Goal: Information Seeking & Learning: Learn about a topic

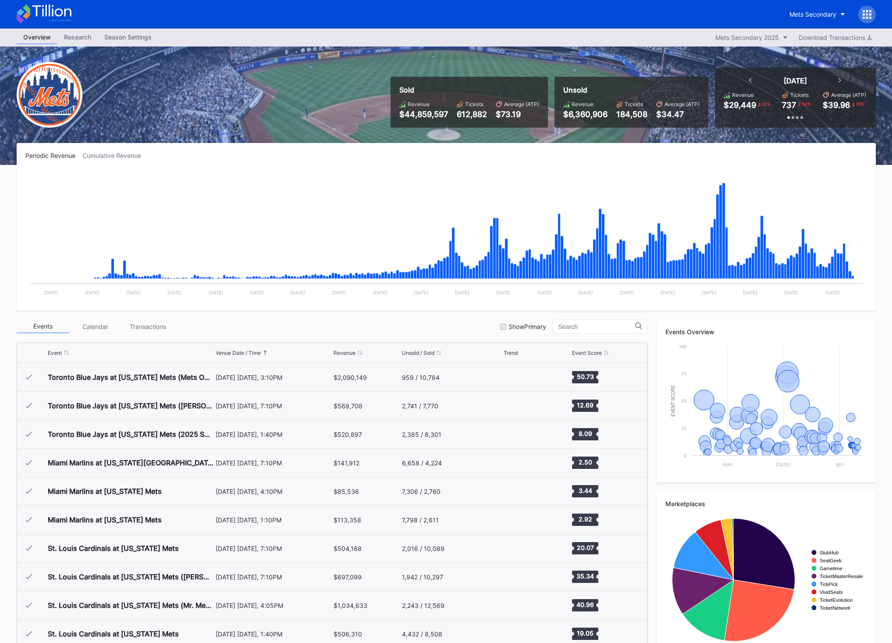
scroll to position [1824, 0]
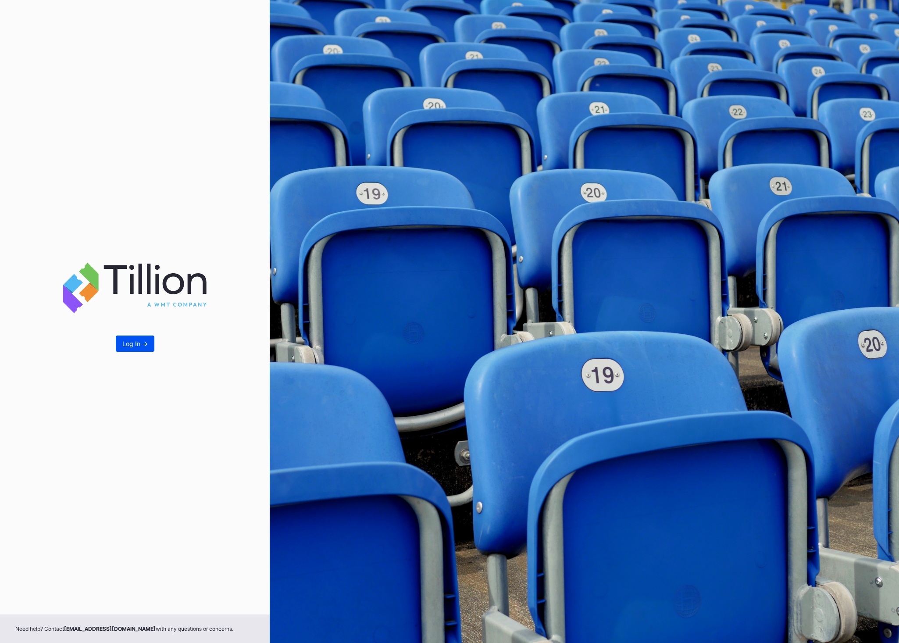
click at [122, 342] on div "Log In ->" at bounding box center [134, 343] width 25 height 7
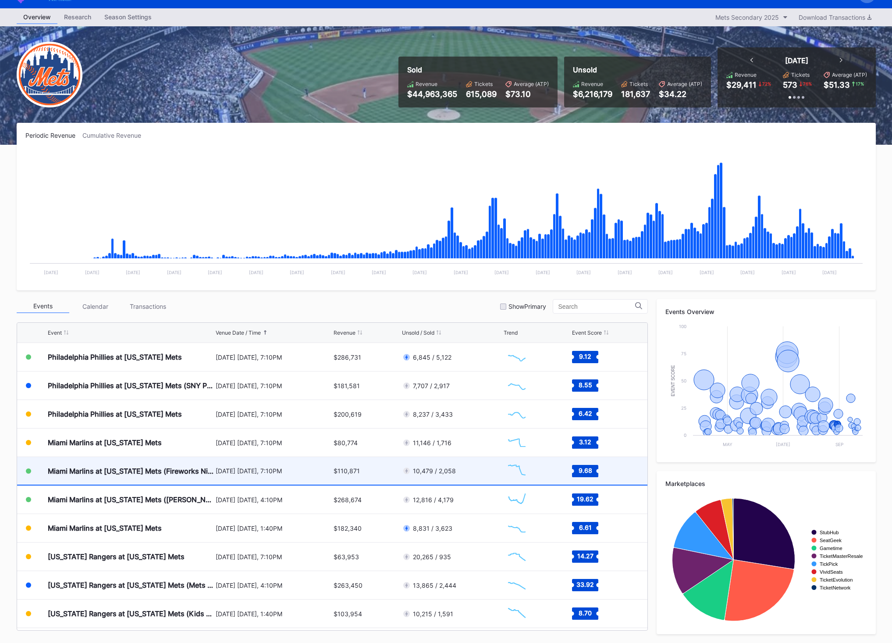
scroll to position [1993, 0]
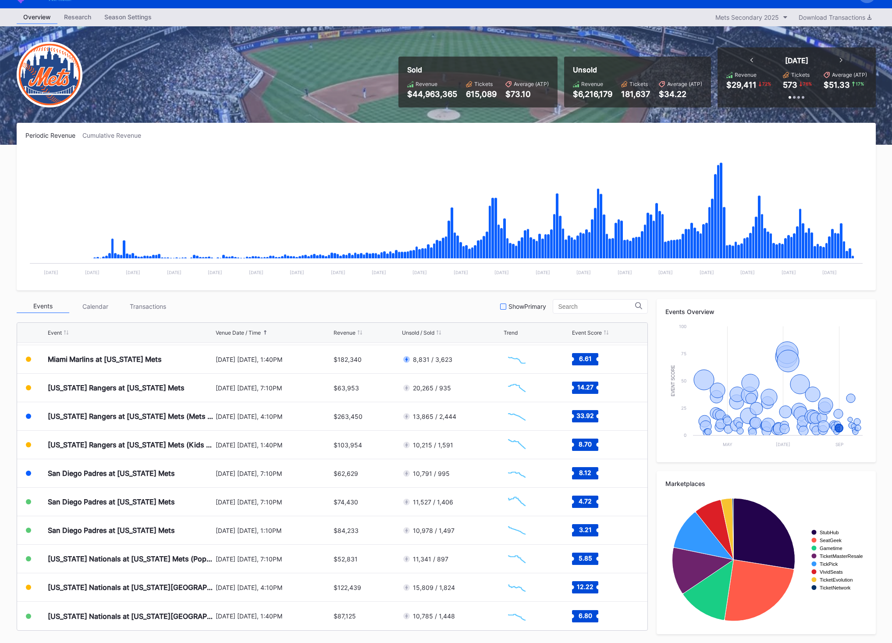
click at [503, 306] on div at bounding box center [503, 306] width 6 height 6
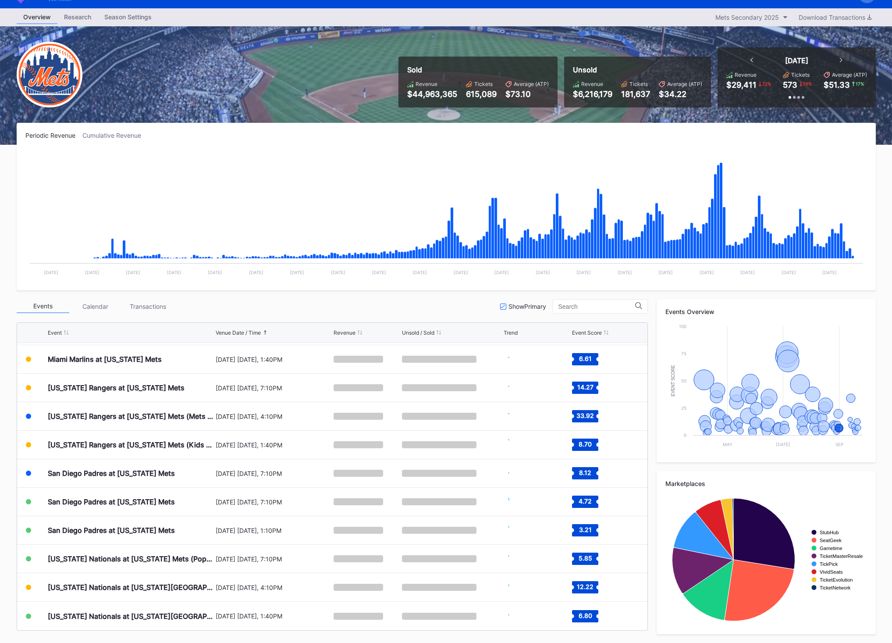
scroll to position [1824, 0]
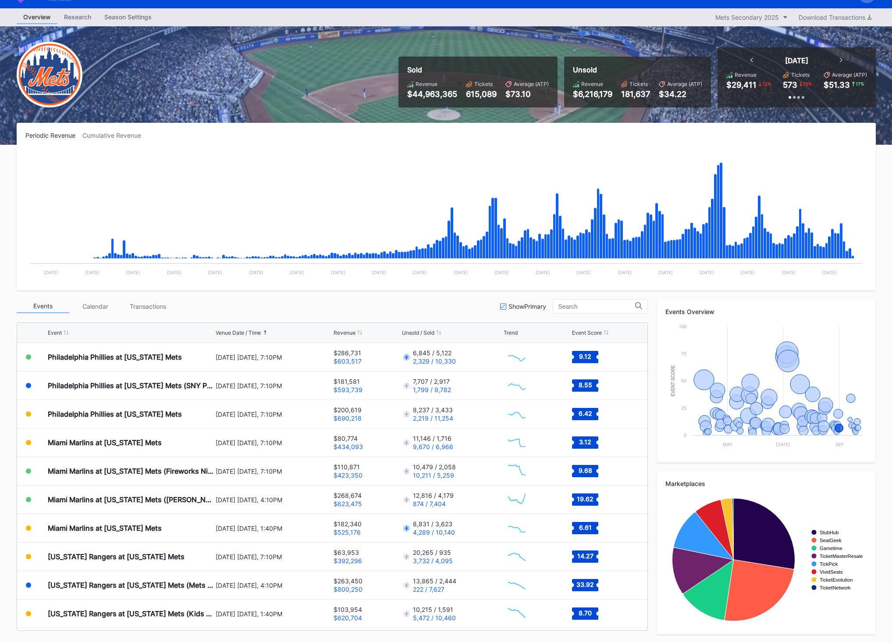
click at [216, 305] on div "Events Calendar Transactions Show Primary" at bounding box center [332, 306] width 631 height 14
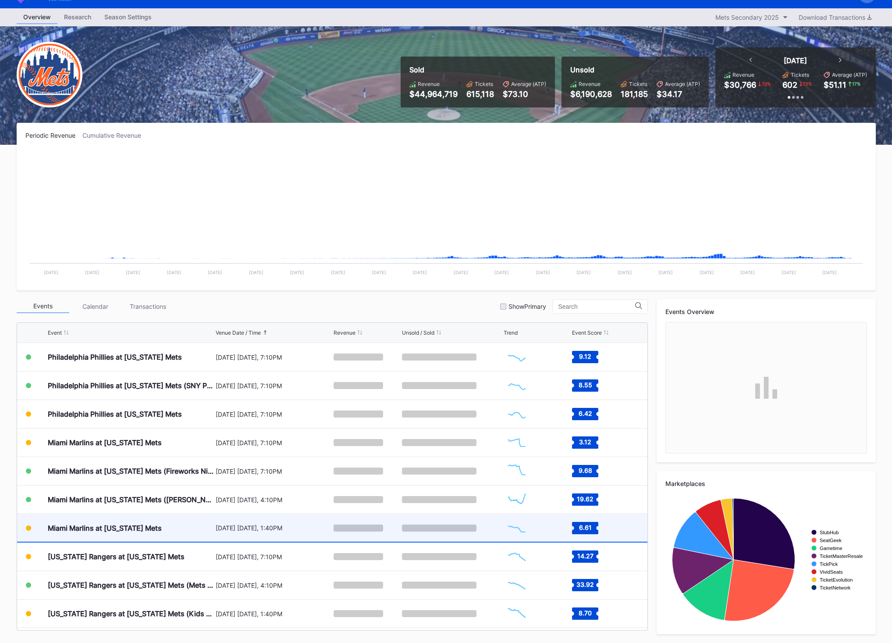
scroll to position [1993, 0]
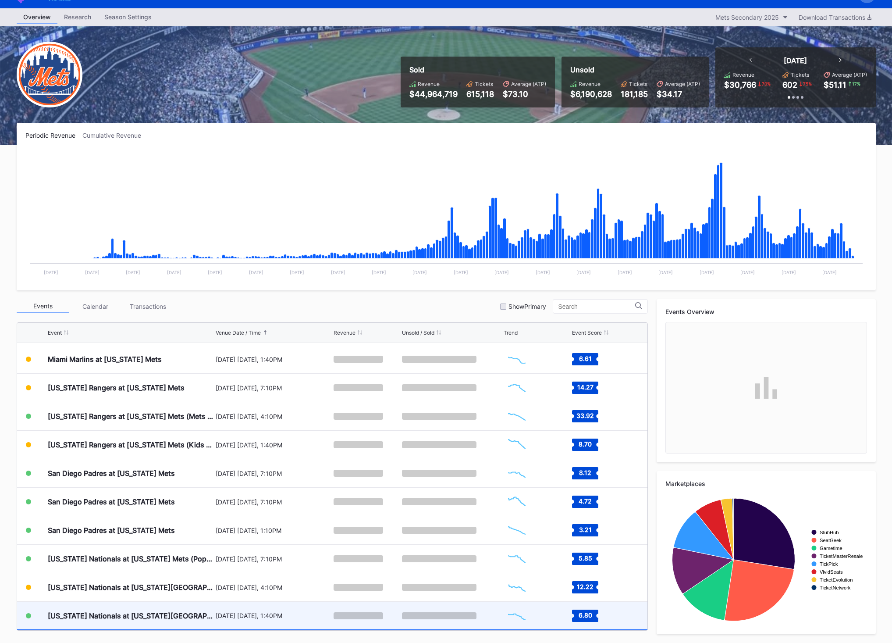
click at [485, 624] on div at bounding box center [452, 616] width 100 height 28
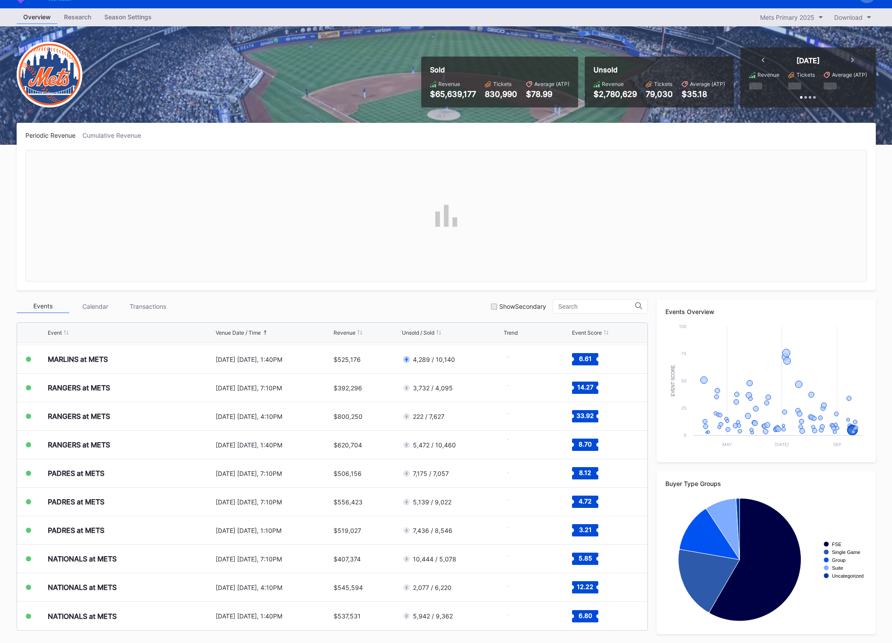
scroll to position [1824, 0]
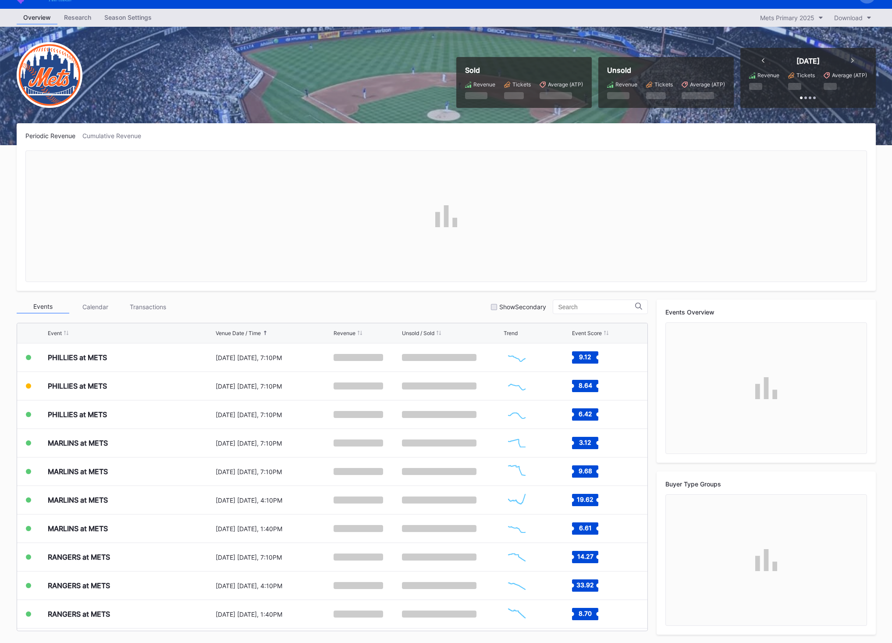
scroll to position [20, 0]
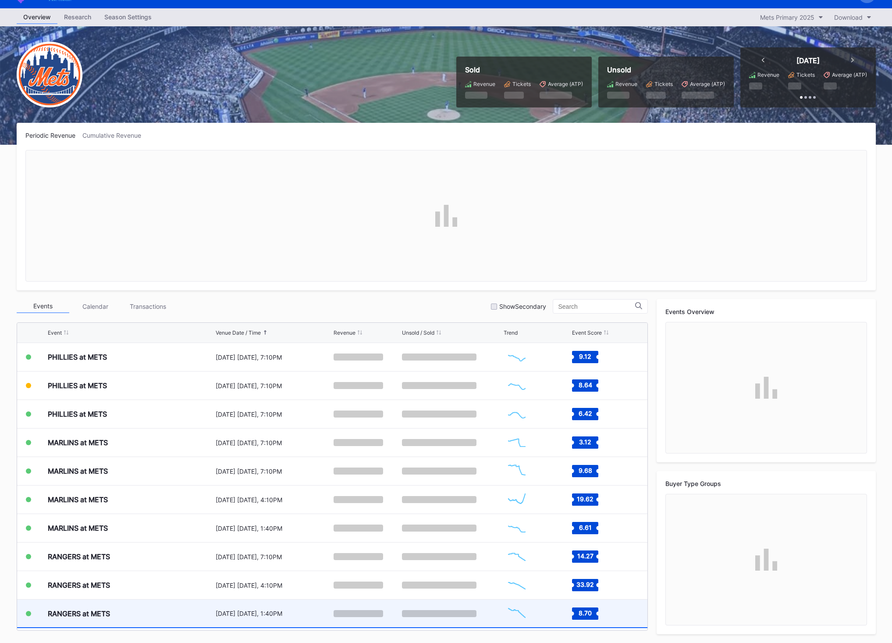
click at [485, 611] on div at bounding box center [452, 613] width 100 height 28
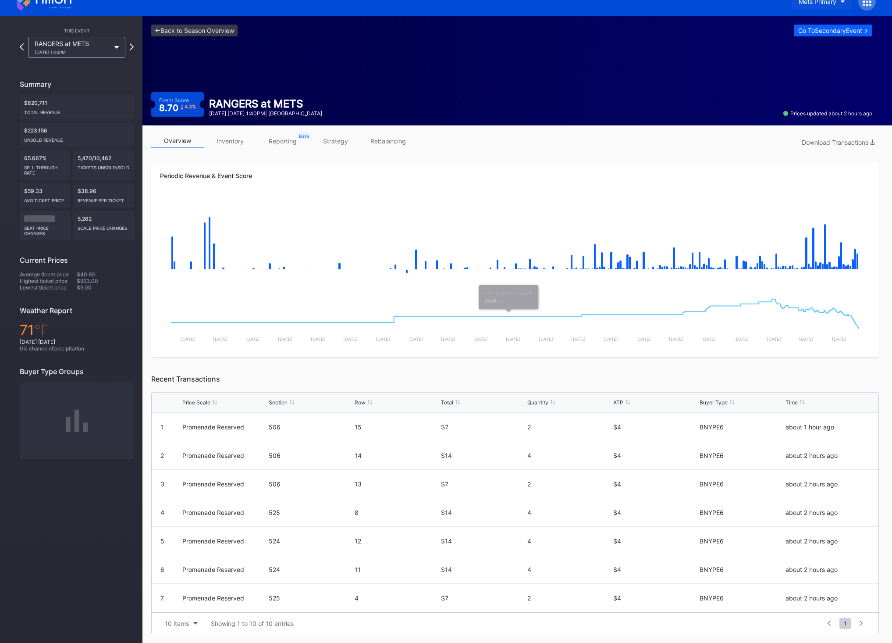
click at [819, 5] on button "Mets Primary" at bounding box center [822, 1] width 60 height 16
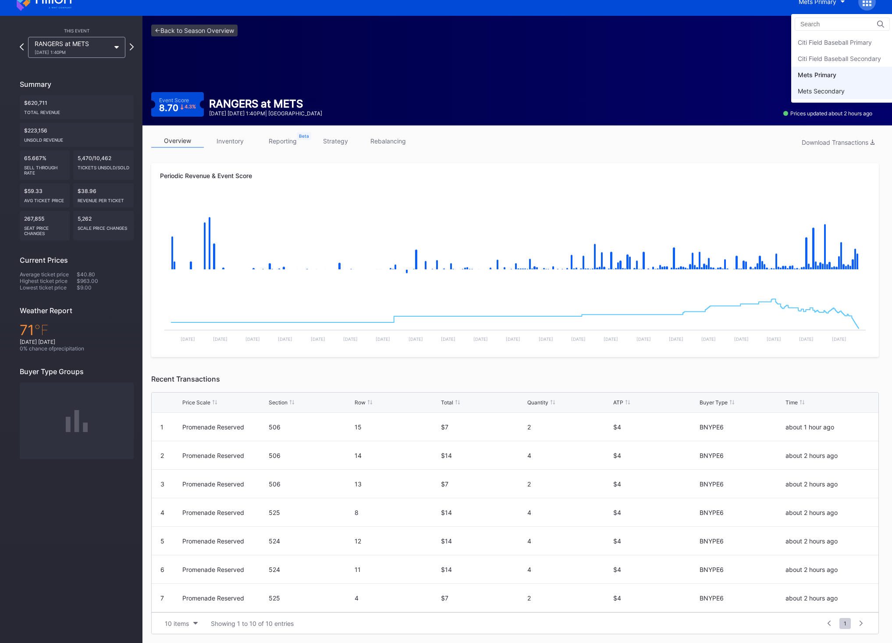
click at [806, 89] on div "Mets Secondary" at bounding box center [821, 90] width 47 height 7
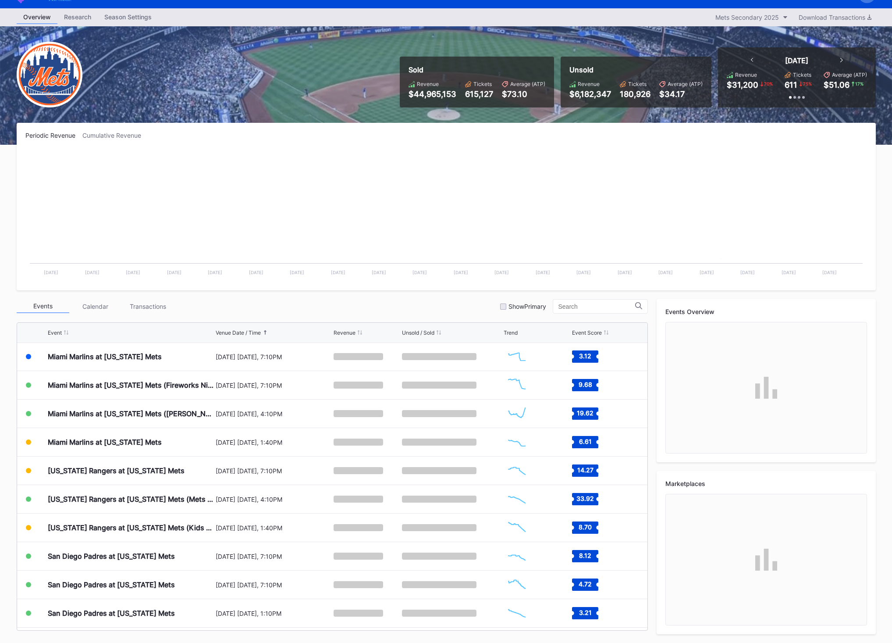
scroll to position [1993, 0]
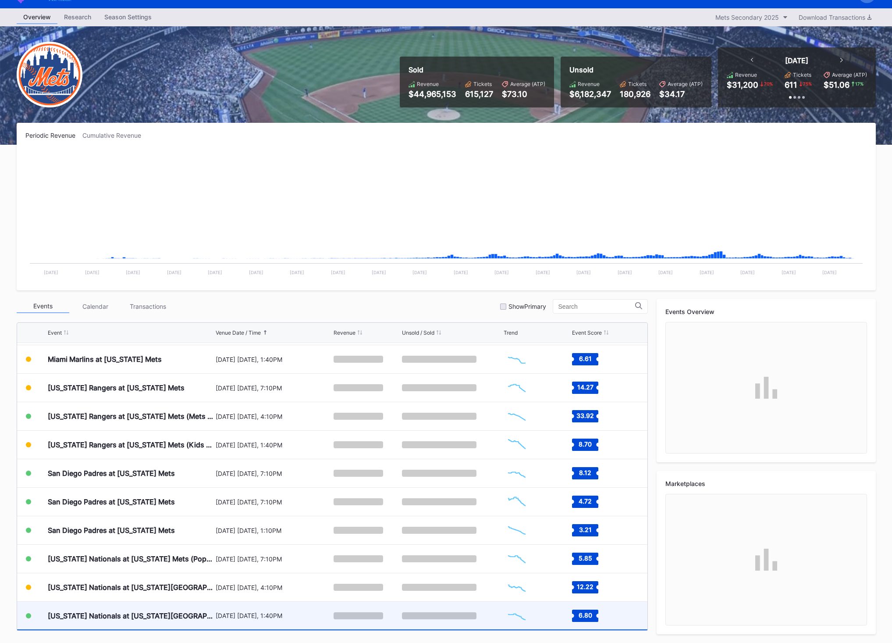
click at [536, 617] on div "Created with Highcharts 11.2.0 Chart title" at bounding box center [537, 616] width 66 height 28
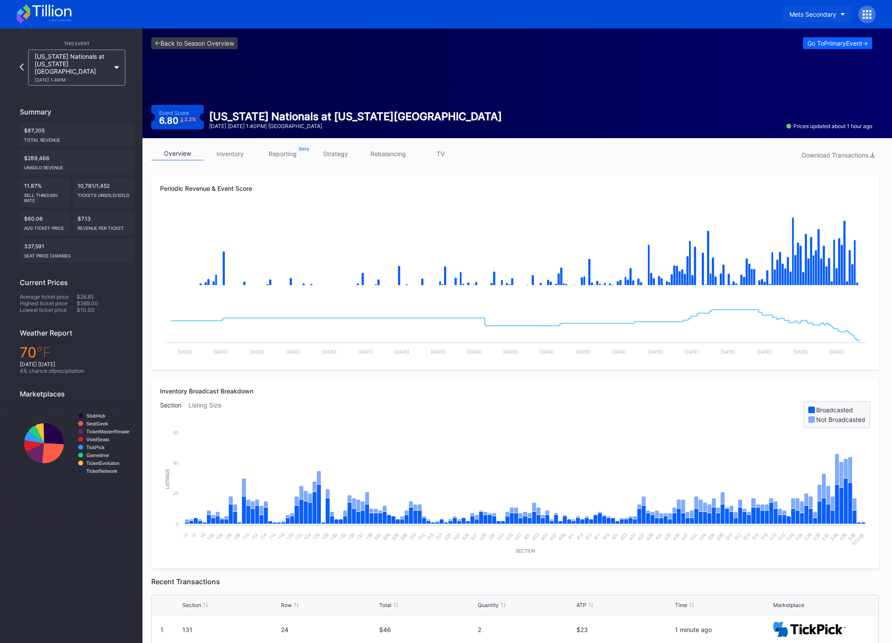
click at [844, 16] on button "Mets Secondary" at bounding box center [817, 14] width 69 height 16
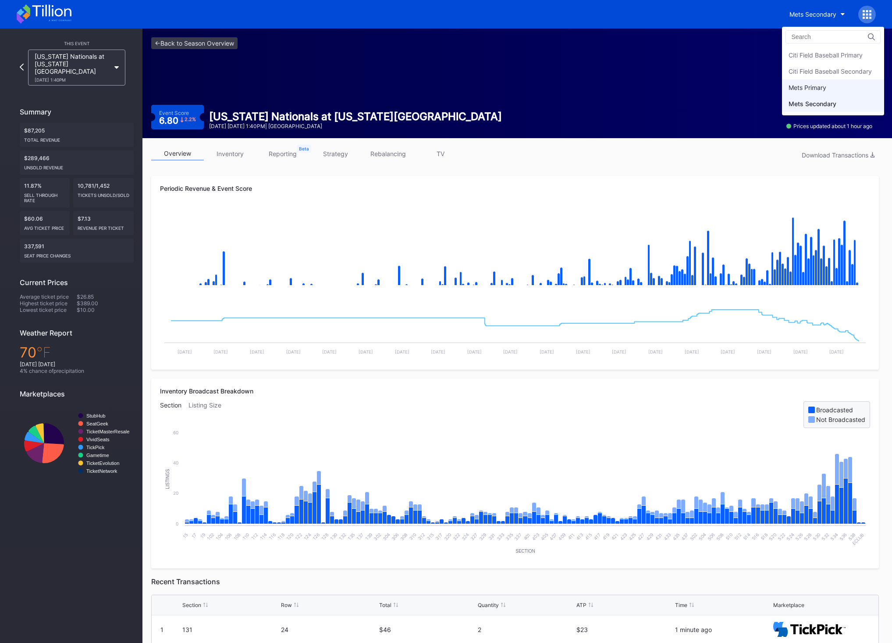
click at [817, 87] on div "Mets Primary" at bounding box center [808, 87] width 38 height 7
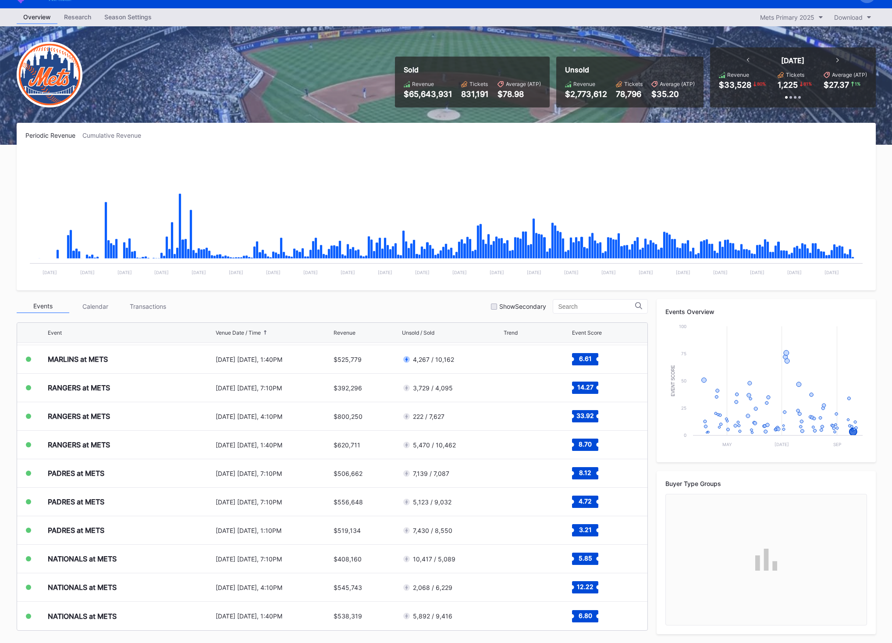
scroll to position [1824, 0]
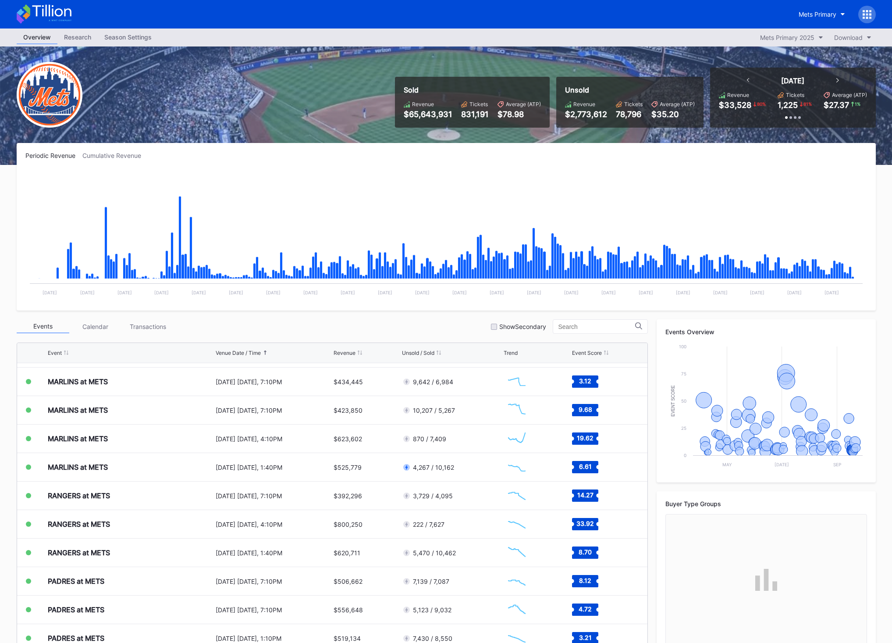
scroll to position [1993, 0]
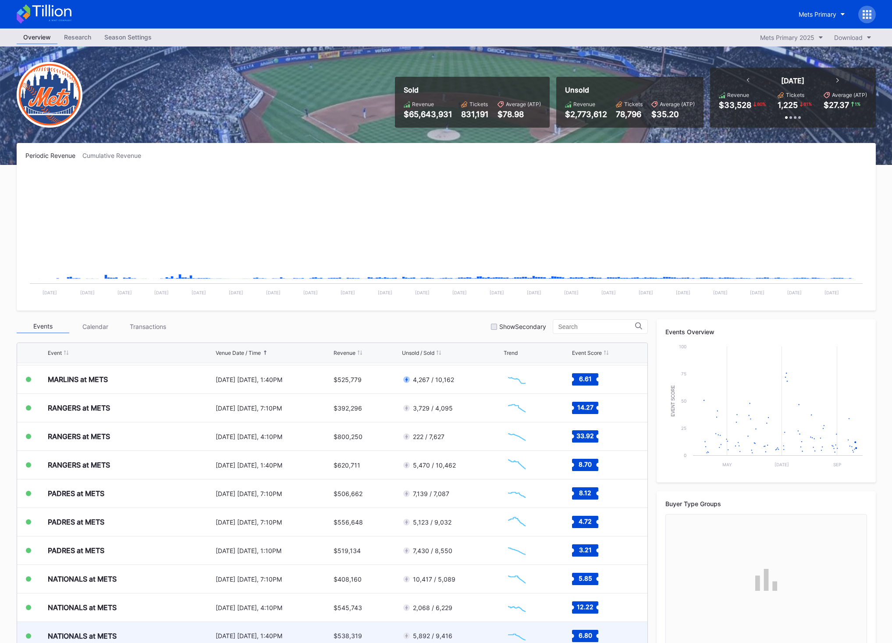
click at [604, 637] on div "6.80" at bounding box center [605, 636] width 66 height 28
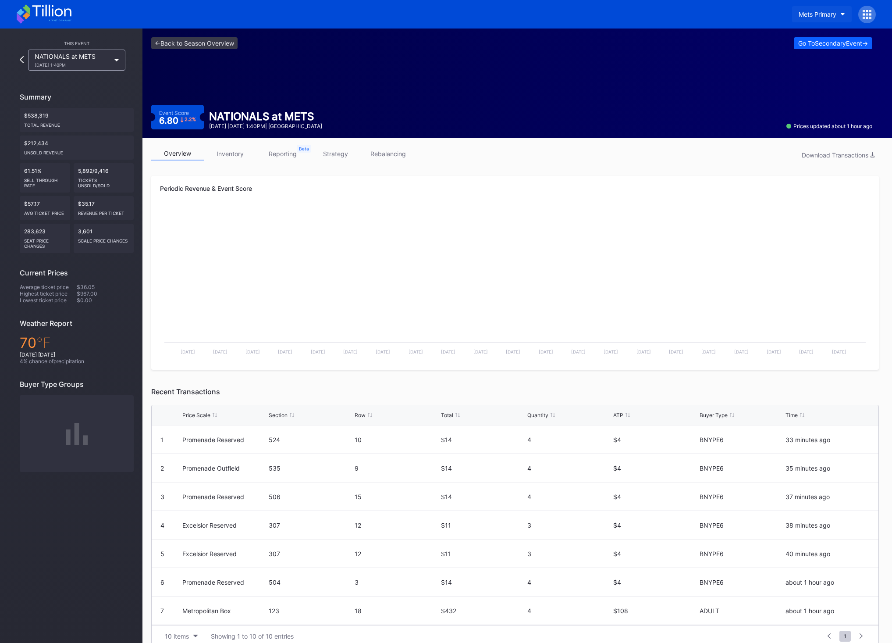
click at [837, 13] on button "Mets Primary" at bounding box center [822, 14] width 60 height 16
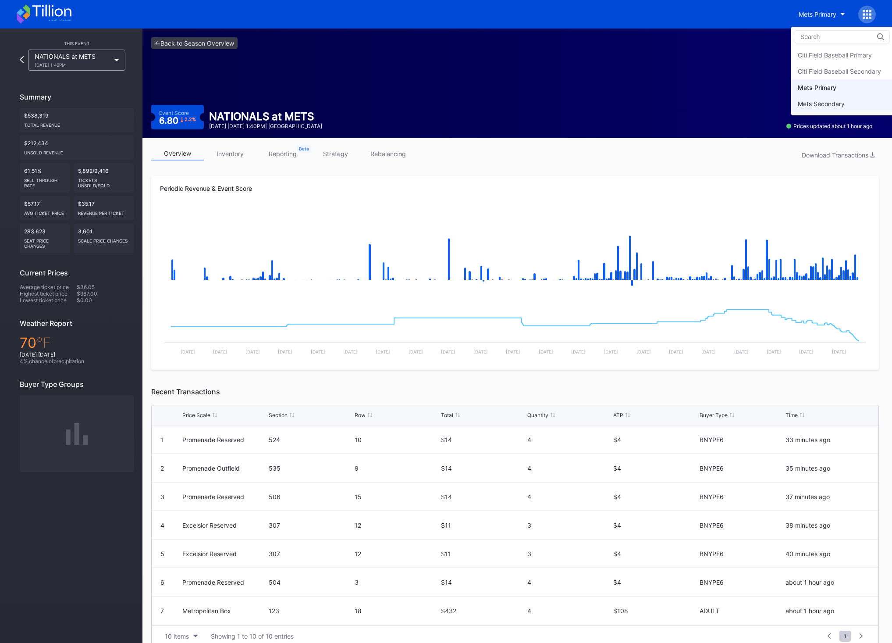
click at [823, 107] on div "Mets Secondary" at bounding box center [842, 104] width 102 height 16
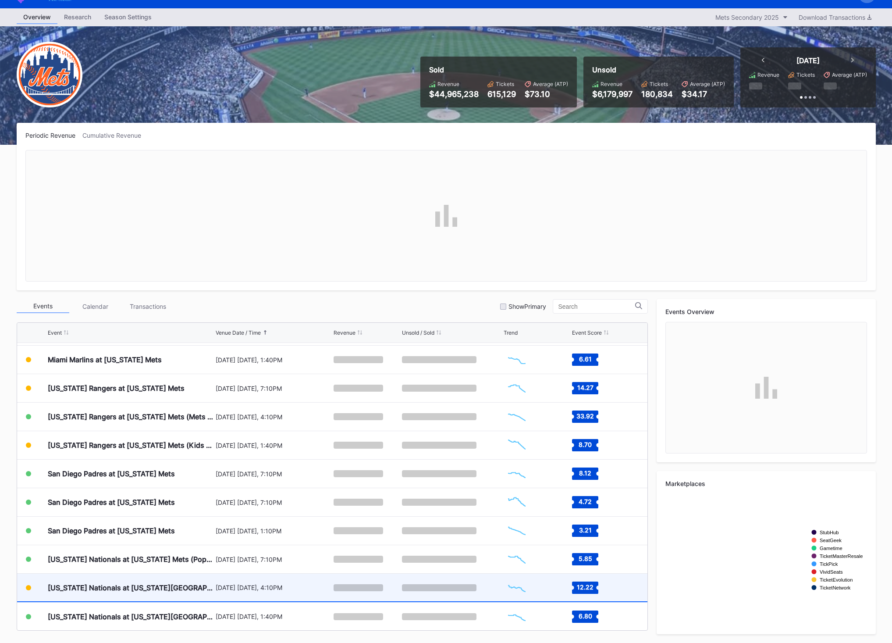
scroll to position [1993, 0]
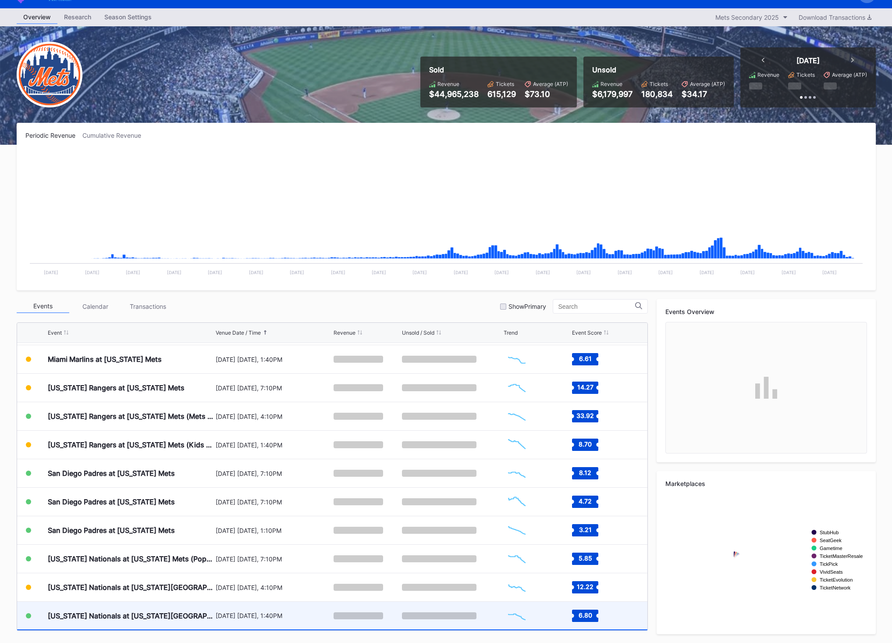
click at [534, 611] on div "Created with Highcharts 11.2.0 Chart title" at bounding box center [537, 616] width 66 height 28
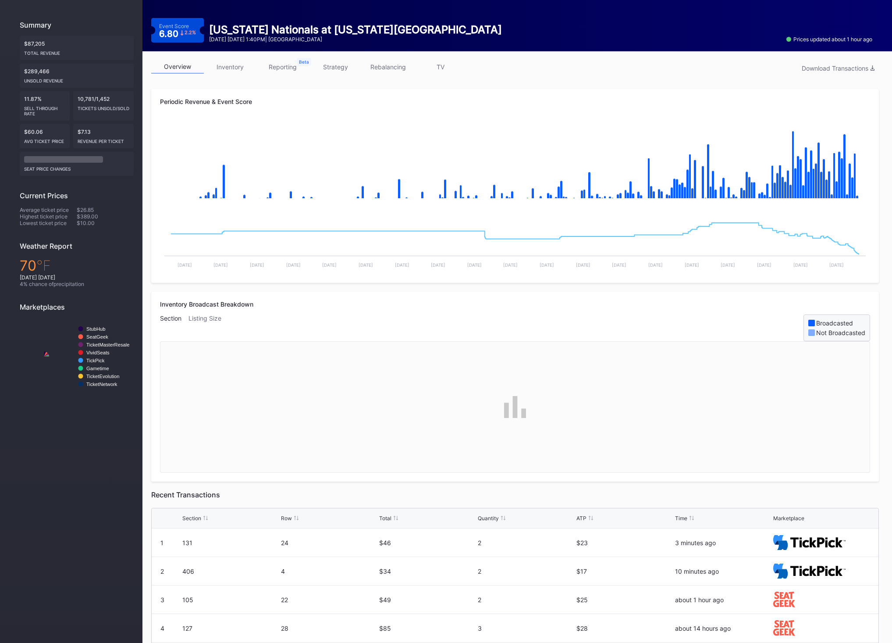
scroll to position [88, 0]
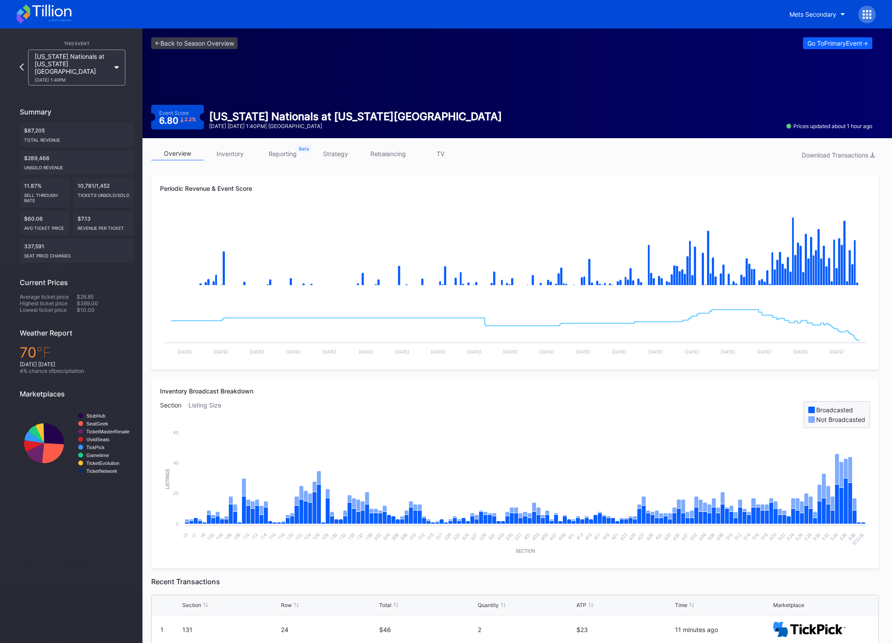
click at [118, 66] on icon at bounding box center [116, 67] width 4 height 3
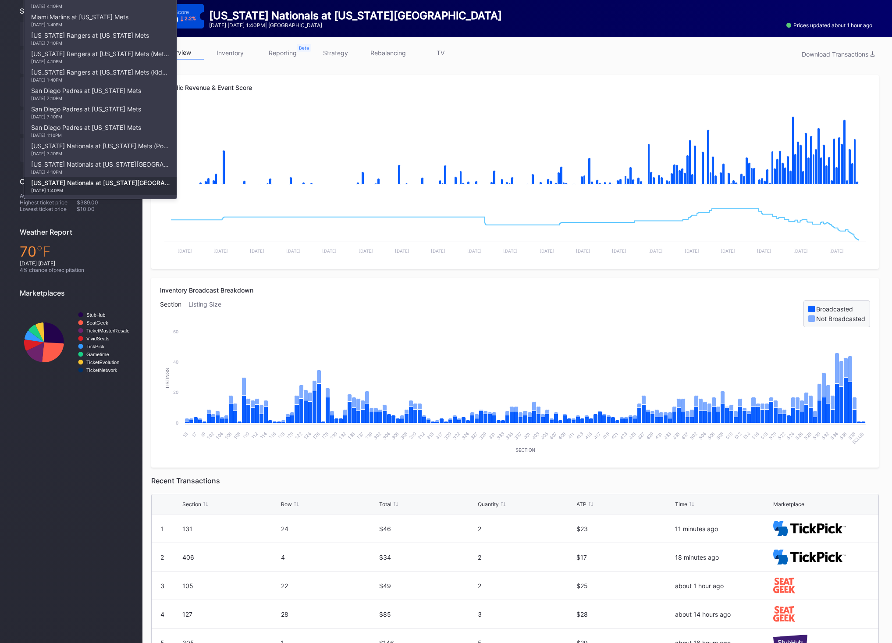
scroll to position [71, 0]
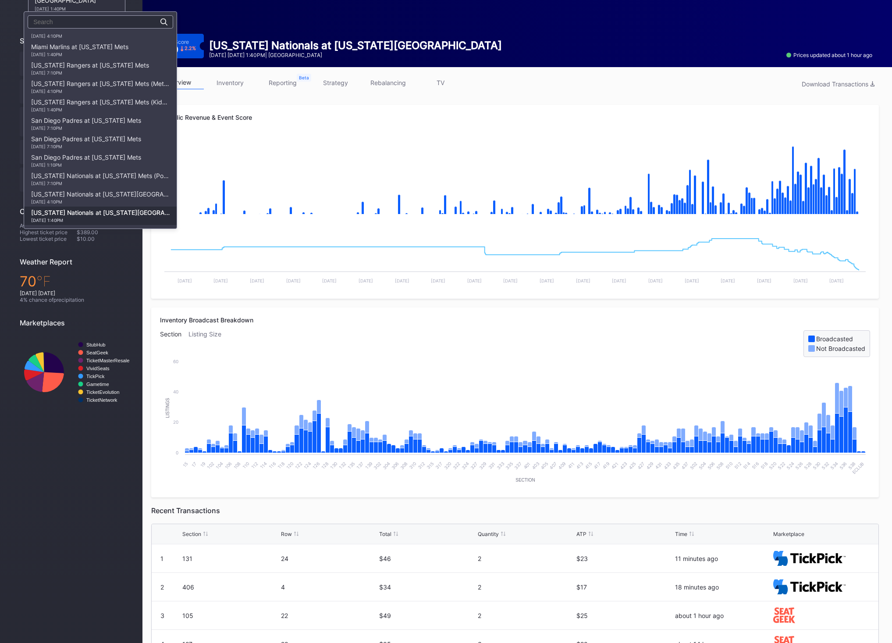
click at [115, 218] on div "[DATE] 1:40PM" at bounding box center [100, 219] width 139 height 5
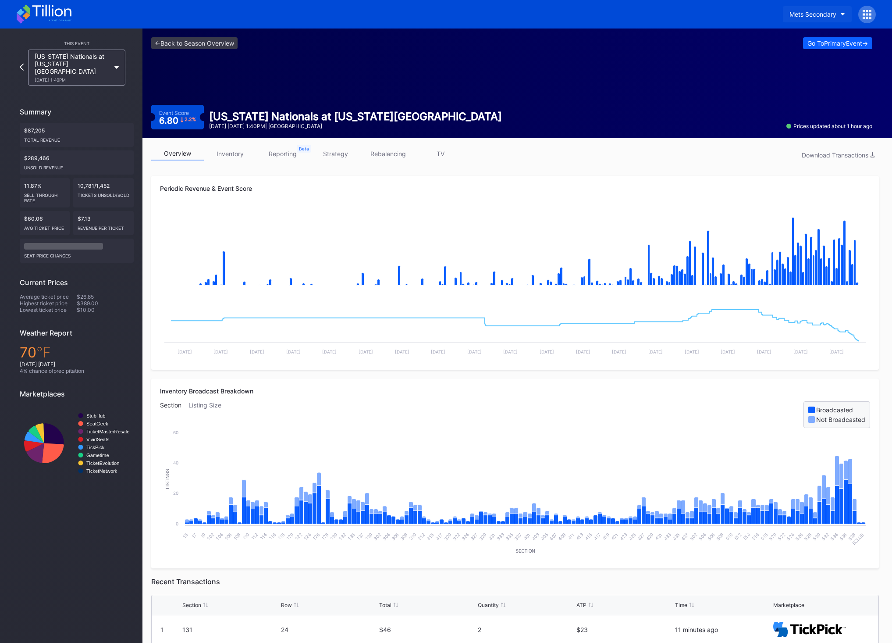
click at [803, 14] on div "Mets Secondary" at bounding box center [813, 14] width 47 height 7
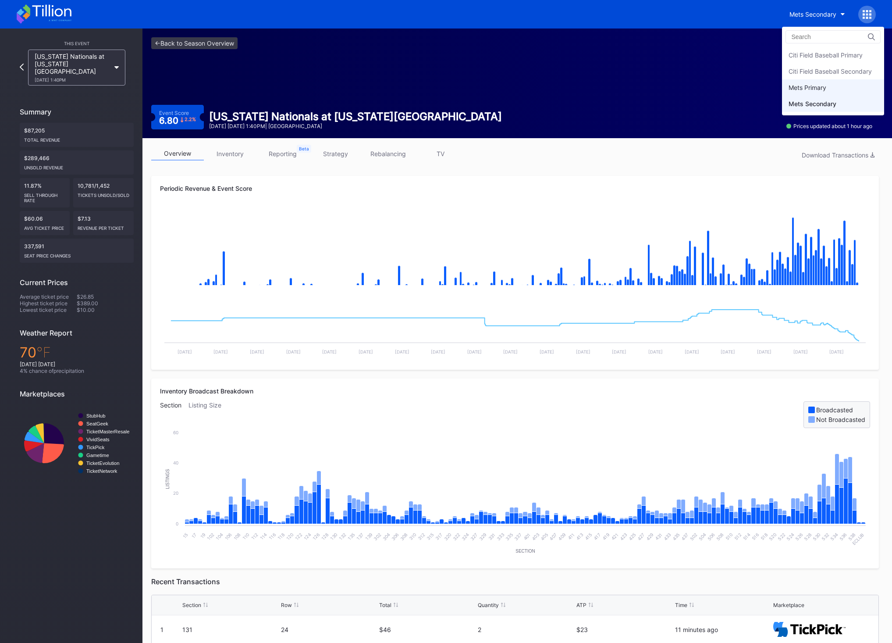
click at [821, 90] on div "Mets Primary" at bounding box center [808, 87] width 38 height 7
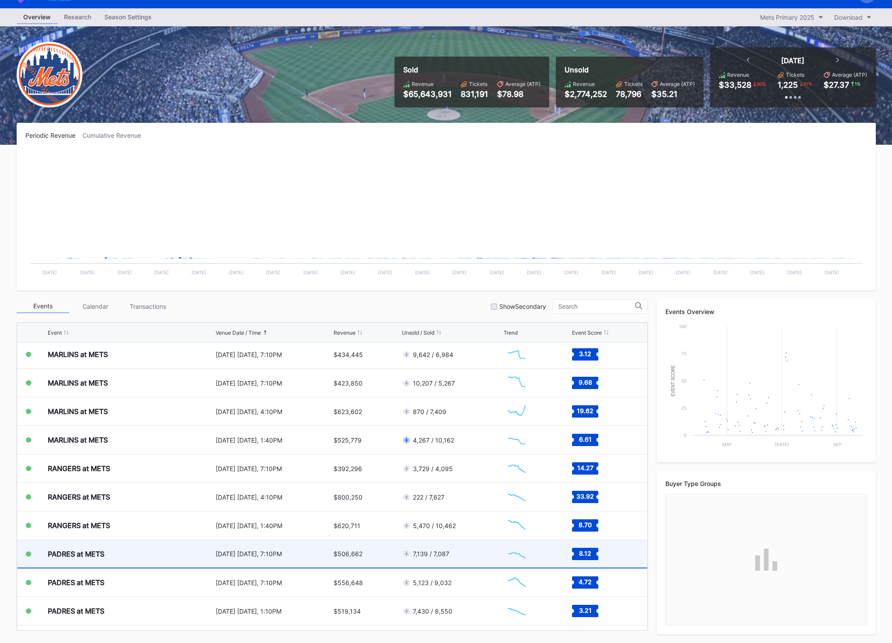
scroll to position [1993, 0]
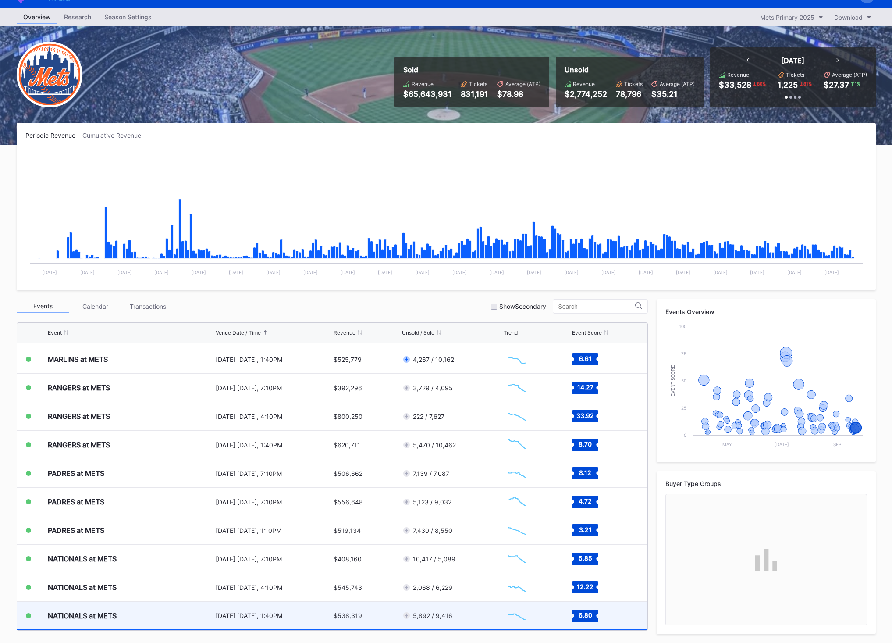
click at [550, 617] on div "Created with Highcharts 11.2.0 Chart title" at bounding box center [537, 616] width 66 height 28
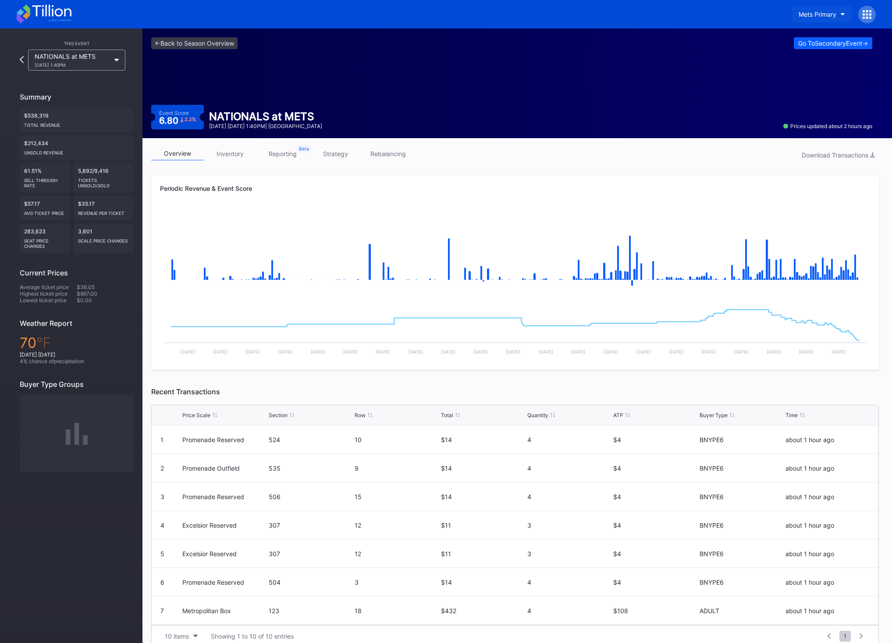
click at [823, 11] on div "Mets Primary" at bounding box center [818, 14] width 38 height 7
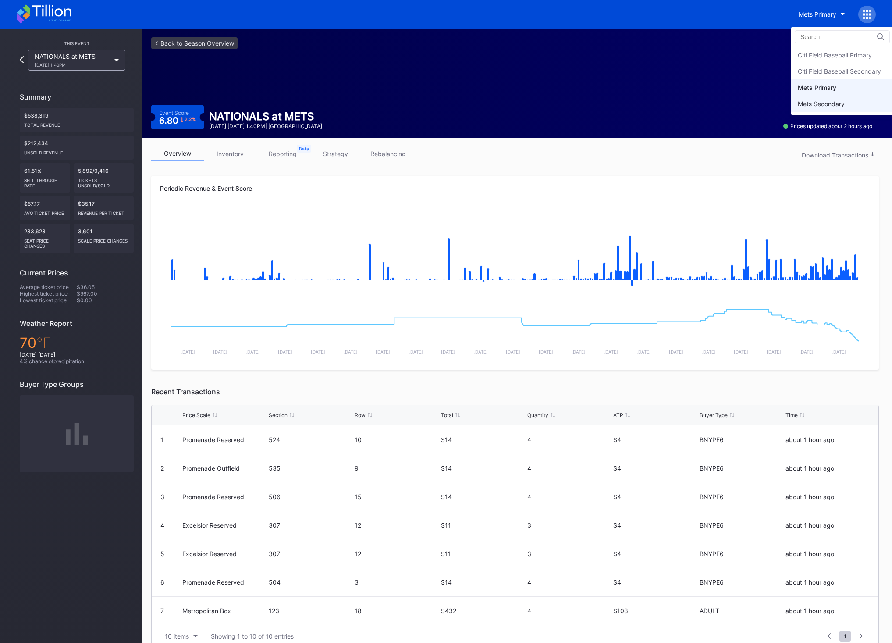
click at [815, 99] on div "Mets Secondary" at bounding box center [842, 104] width 102 height 16
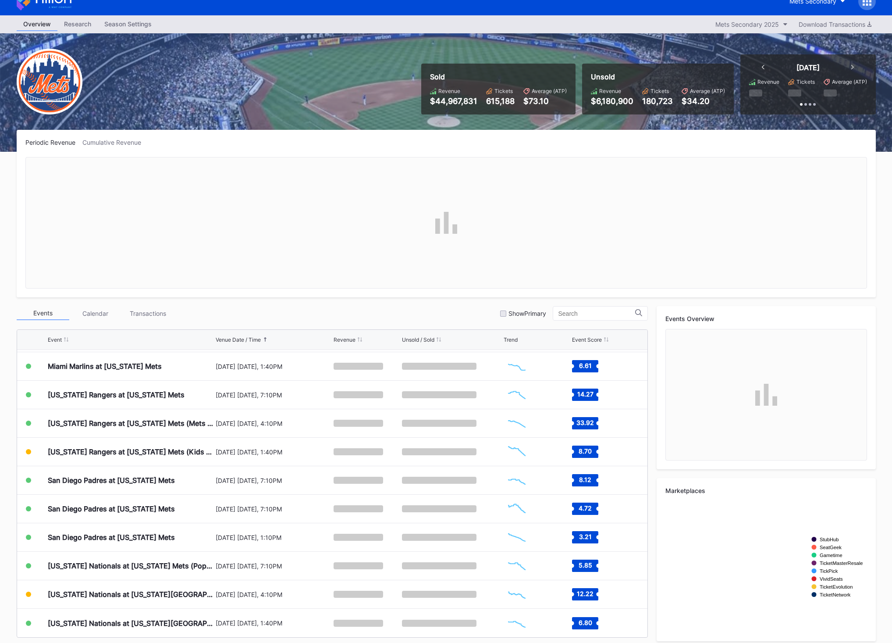
scroll to position [20, 0]
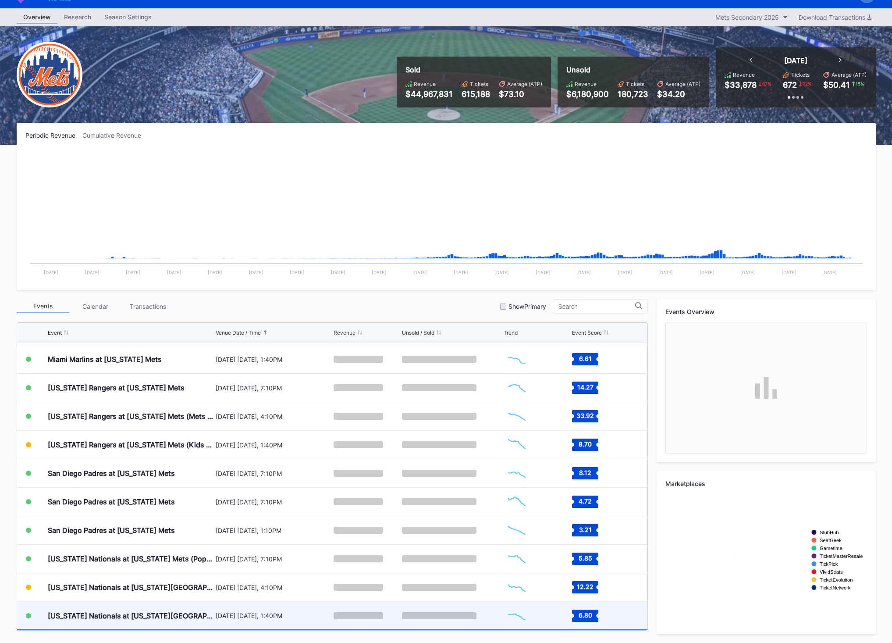
click at [533, 614] on div "Created with Highcharts 11.2.0 Chart title" at bounding box center [537, 616] width 66 height 28
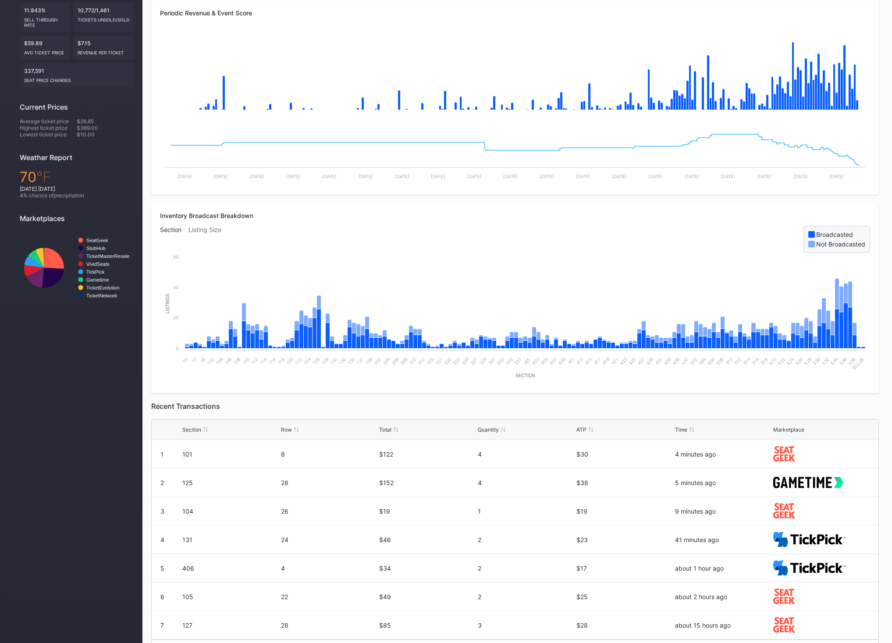
click at [32, 476] on div "This Event Washington Nationals at New York Mets 9/21 Sunday 1:40PM Summary $87…" at bounding box center [71, 261] width 142 height 817
